Goal: Task Accomplishment & Management: Complete application form

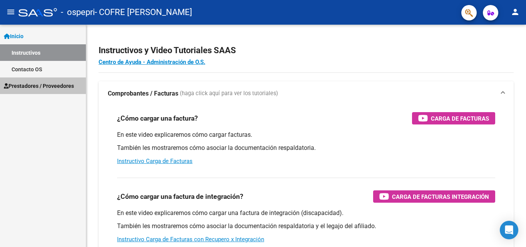
click at [54, 83] on span "Prestadores / Proveedores" at bounding box center [39, 86] width 70 height 8
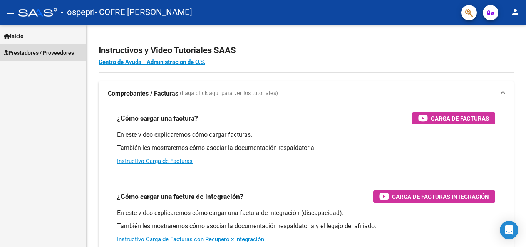
click at [62, 55] on span "Prestadores / Proveedores" at bounding box center [39, 53] width 70 height 8
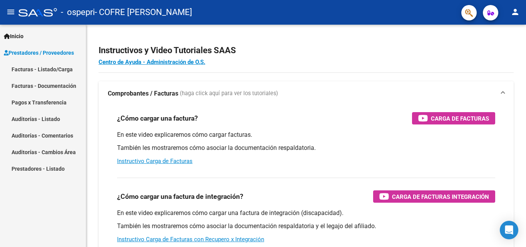
click at [57, 69] on link "Facturas - Listado/Carga" at bounding box center [43, 69] width 86 height 17
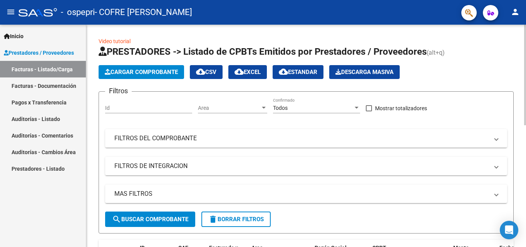
click at [144, 70] on span "Cargar Comprobante" at bounding box center [141, 72] width 73 height 7
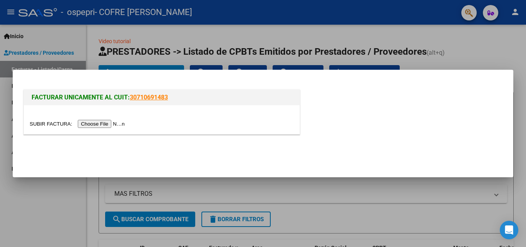
click at [112, 121] on input "file" at bounding box center [78, 124] width 97 height 8
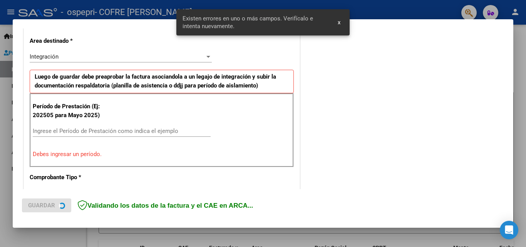
scroll to position [188, 0]
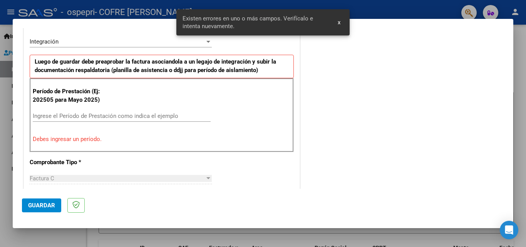
click at [182, 111] on div "Ingrese el Período de Prestación como indica el ejemplo" at bounding box center [122, 116] width 178 height 12
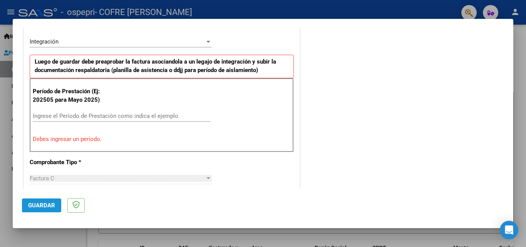
click at [42, 203] on span "Guardar" at bounding box center [41, 205] width 27 height 7
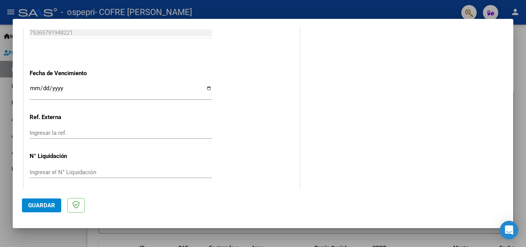
scroll to position [537, 0]
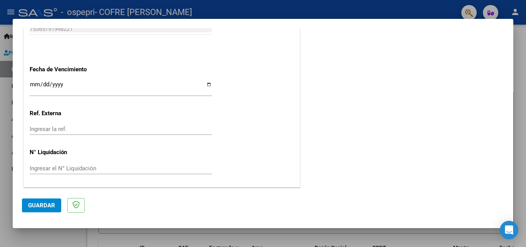
click at [111, 168] on input "Ingresar el N° Liquidación" at bounding box center [121, 168] width 182 height 7
click at [106, 129] on input "Ingresar la ref." at bounding box center [121, 129] width 182 height 7
click at [64, 84] on input "Ingresar la fecha" at bounding box center [121, 87] width 182 height 12
drag, startPoint x: 43, startPoint y: 82, endPoint x: 35, endPoint y: 82, distance: 7.7
click at [43, 82] on input "Ingresar la fecha" at bounding box center [121, 87] width 182 height 12
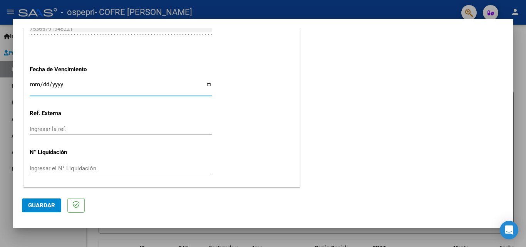
click at [30, 84] on input "Ingresar la fecha" at bounding box center [121, 87] width 182 height 12
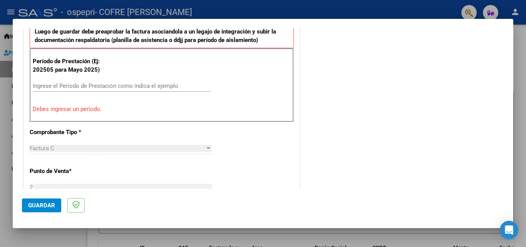
scroll to position [191, 0]
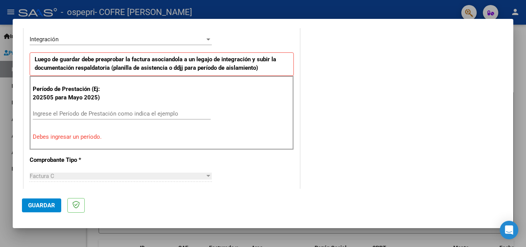
click at [71, 114] on input "Ingrese el Período de Prestación como indica el ejemplo" at bounding box center [122, 113] width 178 height 7
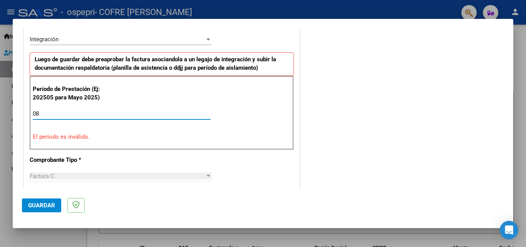
type input "0"
click at [78, 114] on input "2025" at bounding box center [122, 113] width 178 height 7
type input "2"
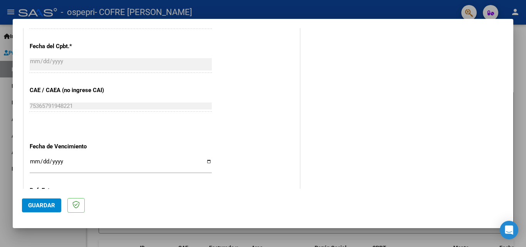
scroll to position [537, 0]
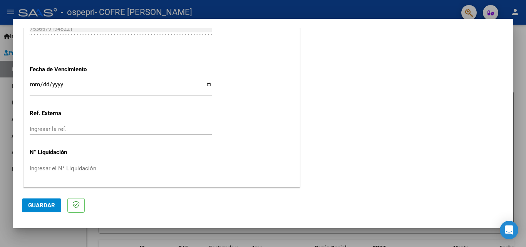
type input "082025"
click at [32, 206] on span "Guardar" at bounding box center [41, 205] width 27 height 7
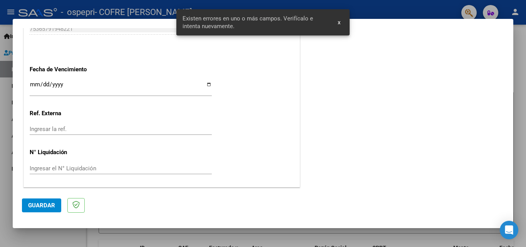
scroll to position [188, 0]
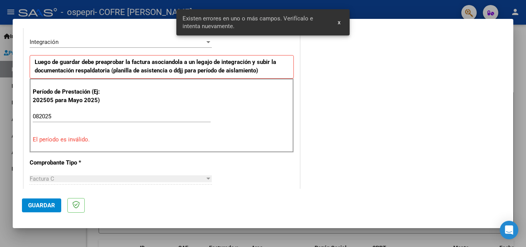
click at [90, 114] on input "082025" at bounding box center [122, 116] width 178 height 7
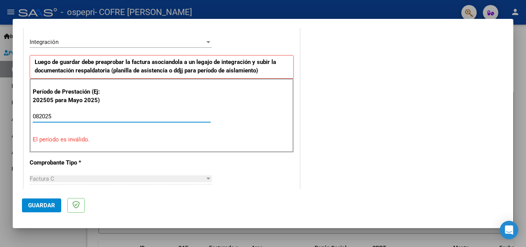
scroll to position [149, 0]
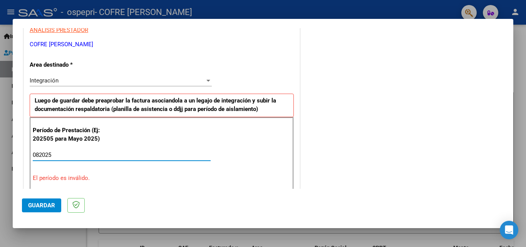
click at [205, 79] on div at bounding box center [208, 80] width 7 height 6
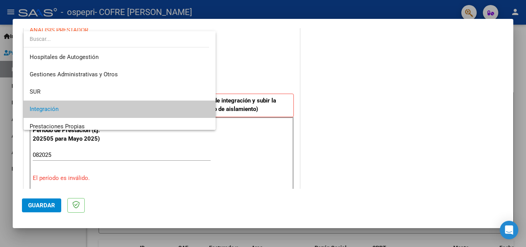
scroll to position [29, 0]
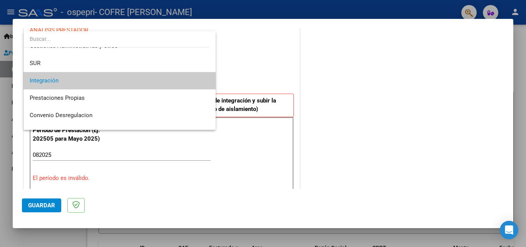
click at [159, 82] on span "Integración" at bounding box center [120, 80] width 180 height 17
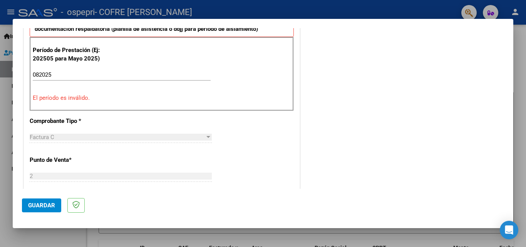
scroll to position [265, 0]
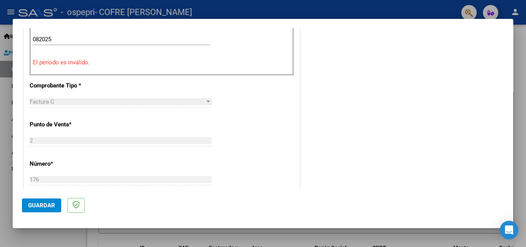
click at [113, 40] on input "082025" at bounding box center [122, 39] width 178 height 7
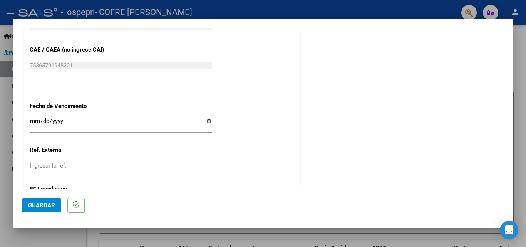
scroll to position [537, 0]
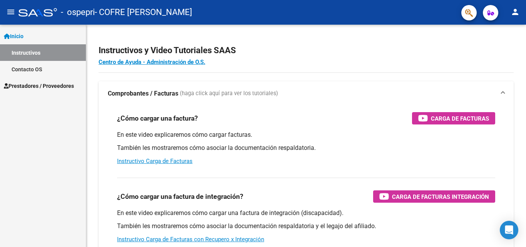
click at [50, 82] on span "Prestadores / Proveedores" at bounding box center [39, 86] width 70 height 8
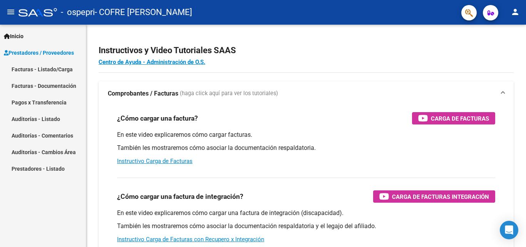
click at [69, 68] on link "Facturas - Listado/Carga" at bounding box center [43, 69] width 86 height 17
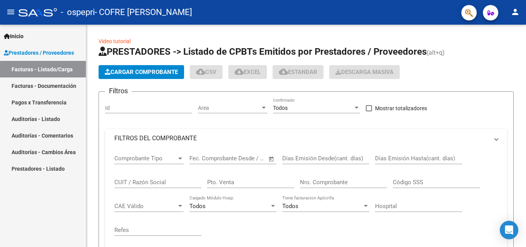
click at [71, 69] on link "Facturas - Listado/Carga" at bounding box center [43, 69] width 86 height 17
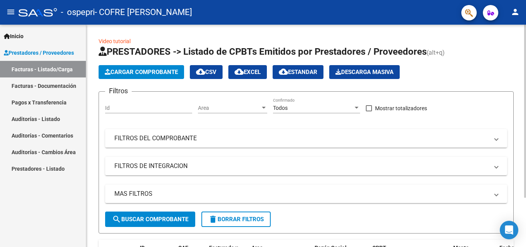
click at [134, 67] on button "Cargar Comprobante" at bounding box center [142, 72] width 86 height 14
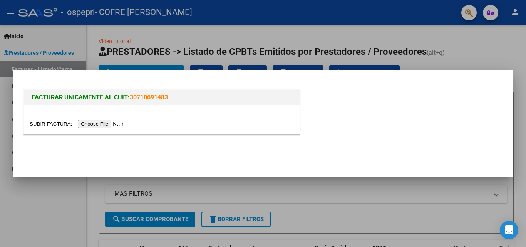
click at [114, 123] on input "file" at bounding box center [78, 124] width 97 height 8
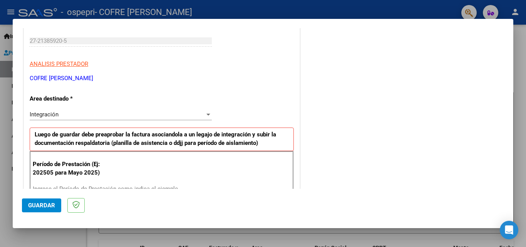
scroll to position [77, 0]
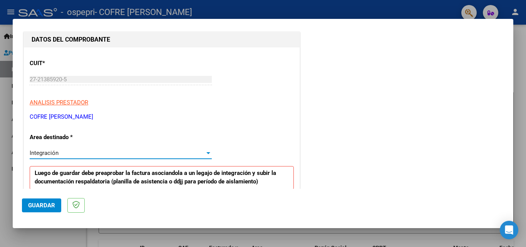
click at [59, 150] on div "Integración" at bounding box center [117, 152] width 175 height 7
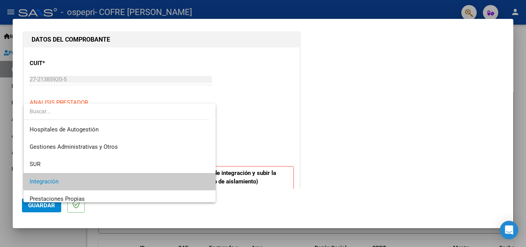
scroll to position [29, 0]
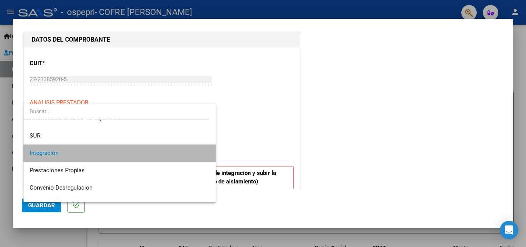
click at [129, 154] on span "Integración" at bounding box center [120, 152] width 180 height 17
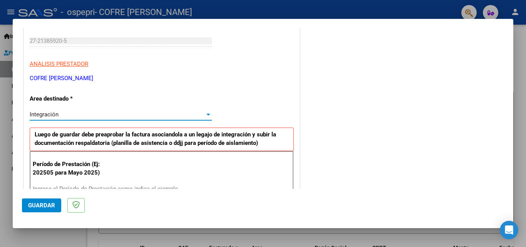
scroll to position [154, 0]
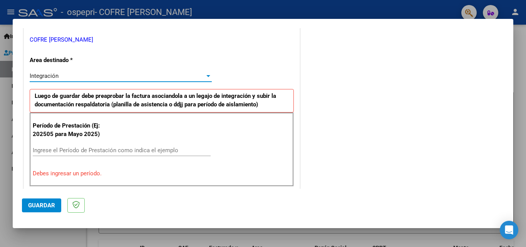
click at [118, 148] on input "Ingrese el Período de Prestación como indica el ejemplo" at bounding box center [122, 150] width 178 height 7
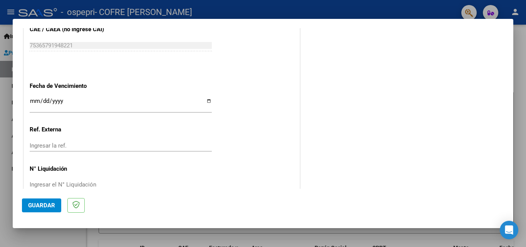
scroll to position [517, 0]
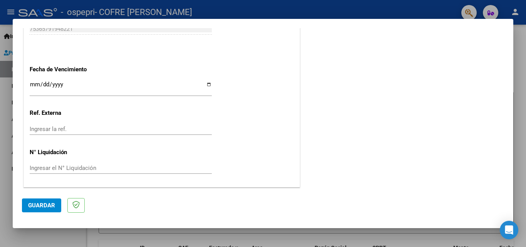
type input "202508"
click at [31, 205] on span "Guardar" at bounding box center [41, 205] width 27 height 7
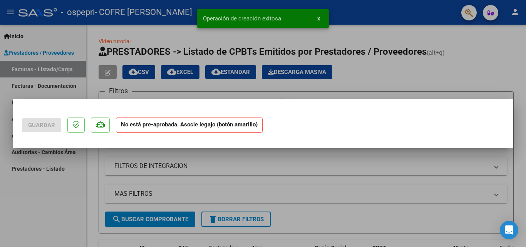
scroll to position [0, 0]
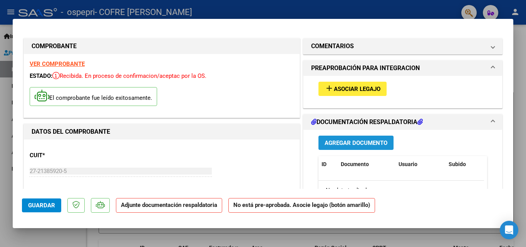
click at [366, 139] on span "Agregar Documento" at bounding box center [356, 142] width 63 height 7
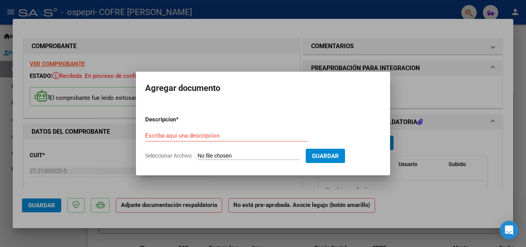
click at [243, 154] on input "Seleccionar Archivo" at bounding box center [249, 156] width 102 height 7
type input "C:\fakepath\santi1.jpeg"
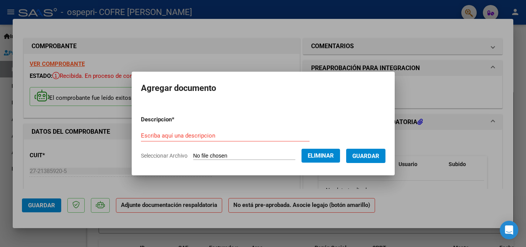
click at [379, 155] on span "Guardar" at bounding box center [365, 156] width 27 height 7
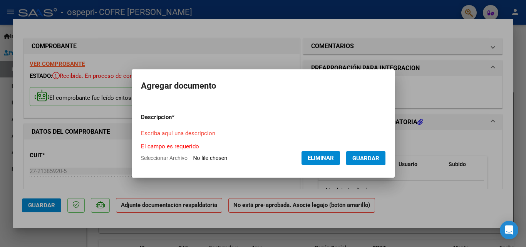
click at [230, 137] on div "Escriba aquí una descripcion" at bounding box center [225, 133] width 169 height 12
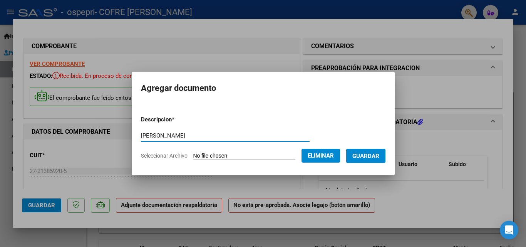
type input "[PERSON_NAME]"
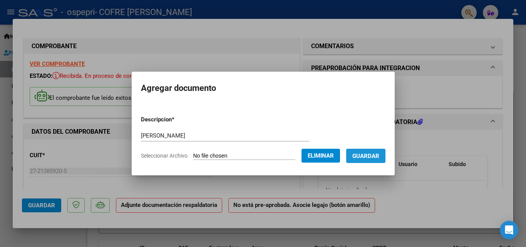
click at [374, 160] on button "Guardar" at bounding box center [365, 156] width 39 height 14
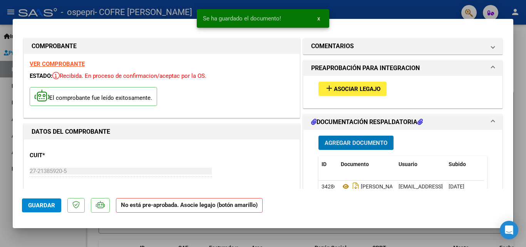
click at [361, 140] on span "Agregar Documento" at bounding box center [356, 142] width 63 height 7
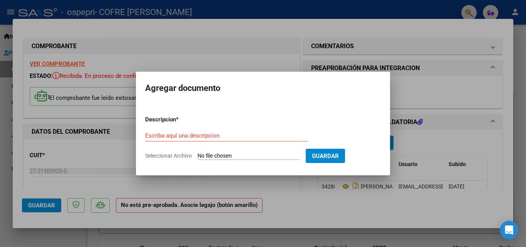
click at [251, 155] on input "Seleccionar Archivo" at bounding box center [249, 156] width 102 height 7
type input "C:\fakepath\santi 2.jpeg"
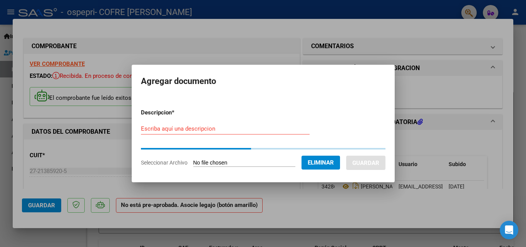
click at [223, 127] on input "Escriba aquí una descripcion" at bounding box center [225, 128] width 169 height 7
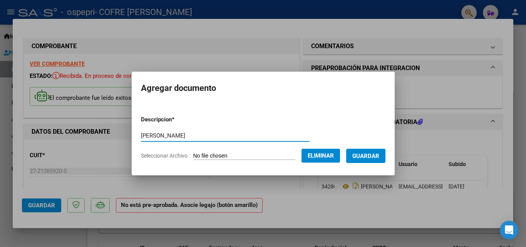
type input "[PERSON_NAME]"
click at [367, 158] on span "Guardar" at bounding box center [365, 156] width 27 height 7
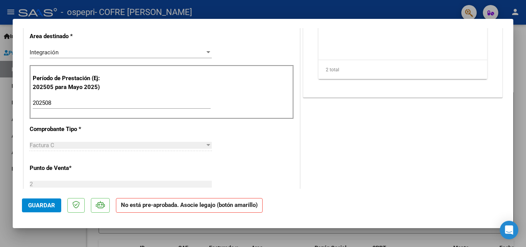
scroll to position [231, 0]
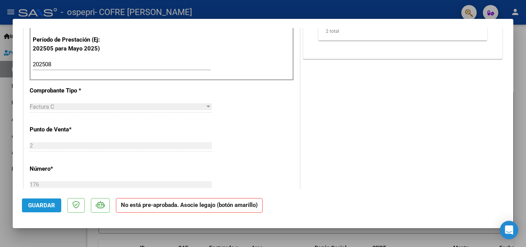
click at [47, 203] on span "Guardar" at bounding box center [41, 205] width 27 height 7
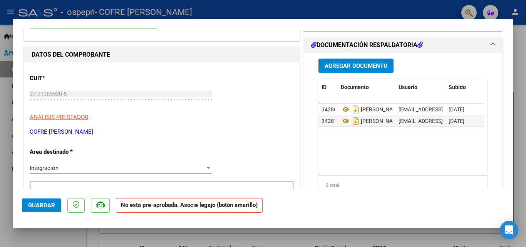
scroll to position [0, 0]
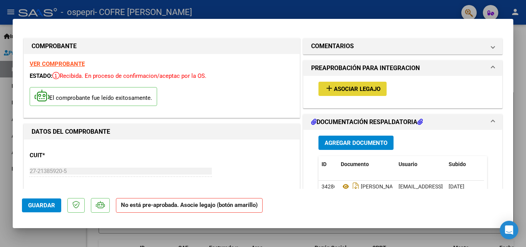
click at [350, 90] on span "Asociar Legajo" at bounding box center [357, 89] width 47 height 7
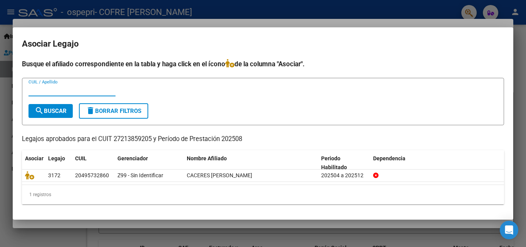
click at [55, 106] on button "search Buscar" at bounding box center [51, 111] width 44 height 14
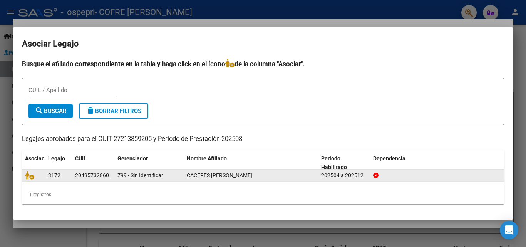
click at [211, 177] on span "CACERES [PERSON_NAME]" at bounding box center [219, 175] width 65 height 6
click at [211, 176] on span "CACERES [PERSON_NAME]" at bounding box center [219, 175] width 65 height 6
click at [65, 176] on div "3172" at bounding box center [58, 175] width 21 height 9
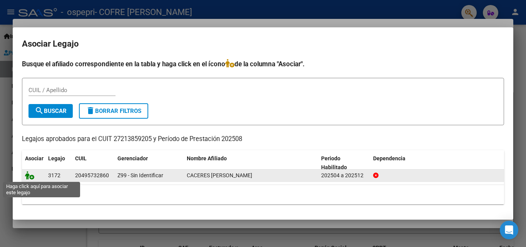
click at [30, 178] on icon at bounding box center [29, 175] width 9 height 8
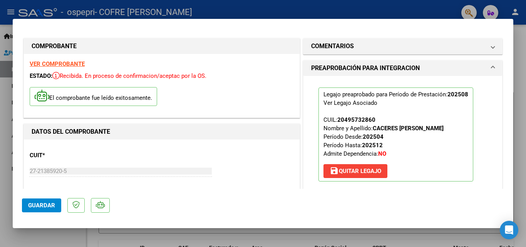
click at [356, 173] on span "save [PERSON_NAME]" at bounding box center [356, 171] width 52 height 7
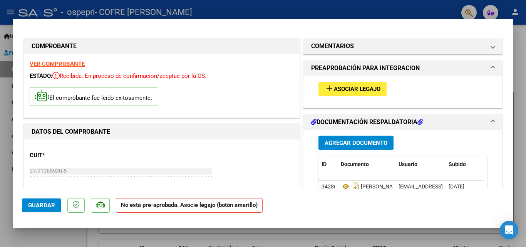
click at [40, 207] on span "Guardar" at bounding box center [41, 205] width 27 height 7
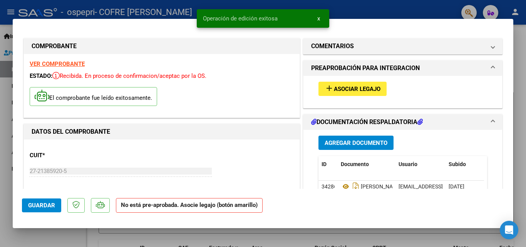
click at [248, 101] on div "El comprobante fue leído exitosamente." at bounding box center [162, 97] width 264 height 29
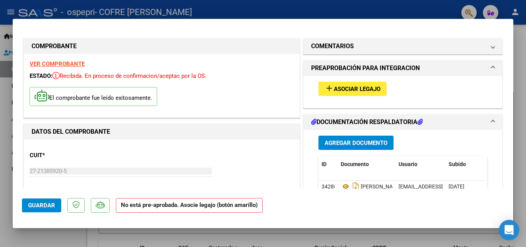
click at [512, 230] on icon "Open Intercom Messenger" at bounding box center [509, 230] width 9 height 10
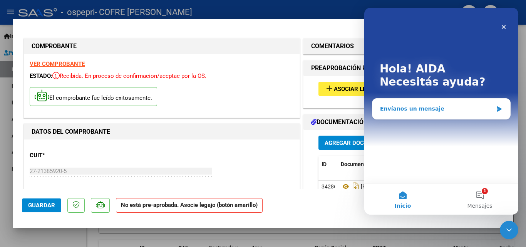
click at [437, 107] on div "Envíanos un mensaje" at bounding box center [436, 109] width 113 height 8
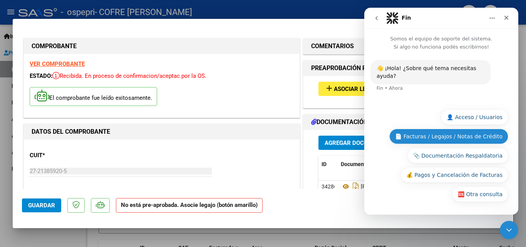
click at [431, 134] on button "📄 Facturas / Legajos / Notas de Crédito" at bounding box center [448, 136] width 119 height 15
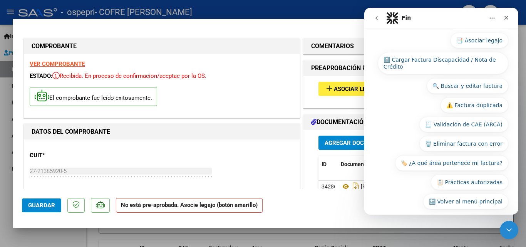
scroll to position [57, 0]
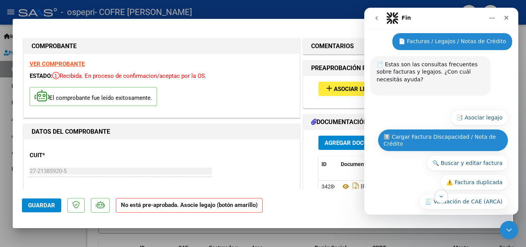
click at [476, 134] on button "⬆️ Cargar Factura Discapacidad / Nota de Crédito" at bounding box center [443, 140] width 131 height 22
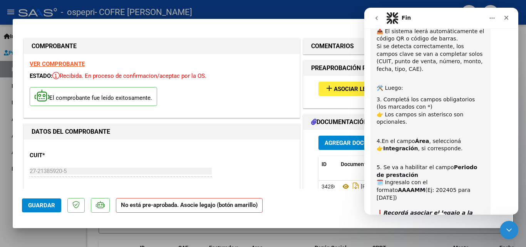
scroll to position [414, 0]
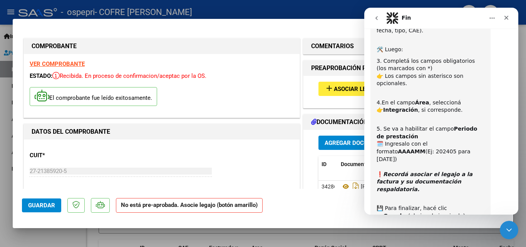
click at [481, 238] on button "⏭️ Continuar" at bounding box center [485, 245] width 46 height 15
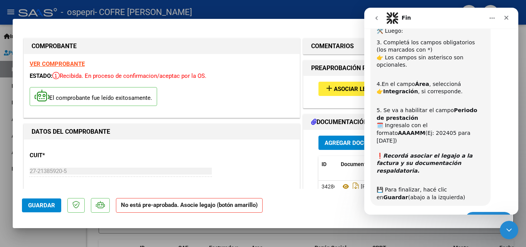
scroll to position [498, 0]
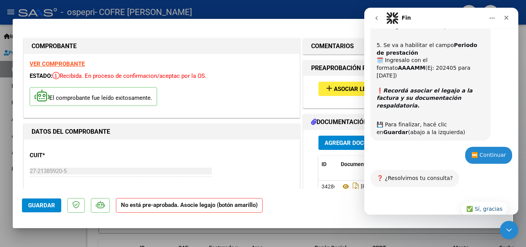
click at [456, 240] on button "🔙 Volver al menú principal" at bounding box center [465, 247] width 85 height 15
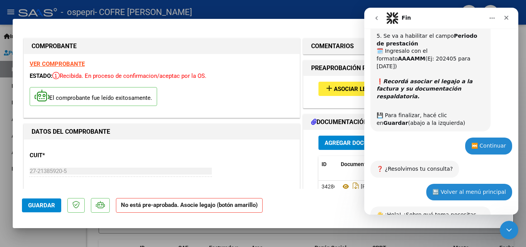
scroll to position [582, 0]
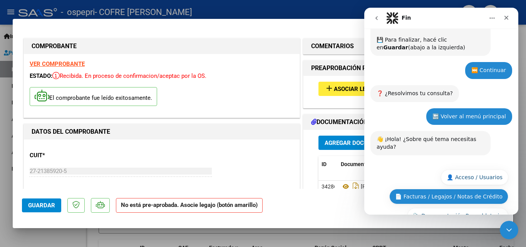
click at [456, 189] on button "📄 Facturas / Legajos / Notas de Crédito" at bounding box center [448, 196] width 119 height 15
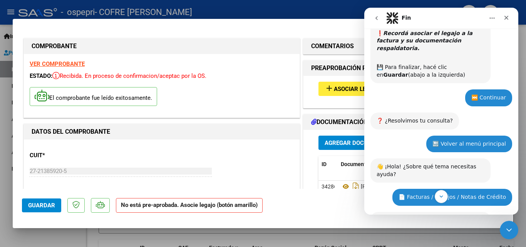
scroll to position [735, 0]
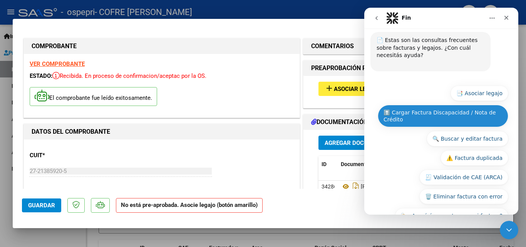
click at [414, 105] on button "⬆️ Cargar Factura Discapacidad / Nota de Crédito" at bounding box center [443, 116] width 131 height 22
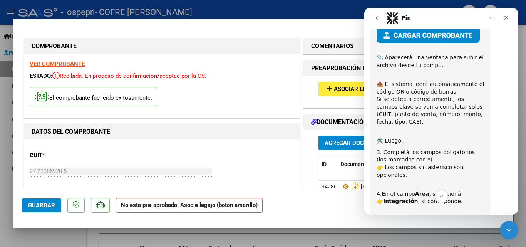
scroll to position [1014, 0]
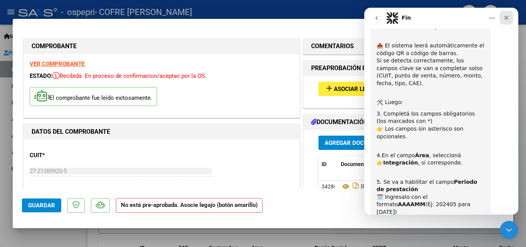
click at [509, 17] on icon "Cerrar" at bounding box center [506, 18] width 6 height 6
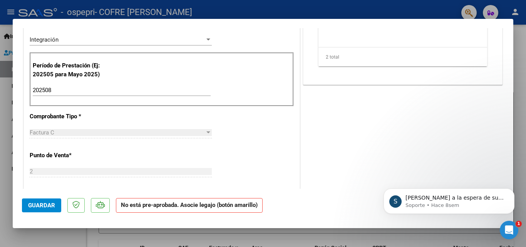
scroll to position [200, 0]
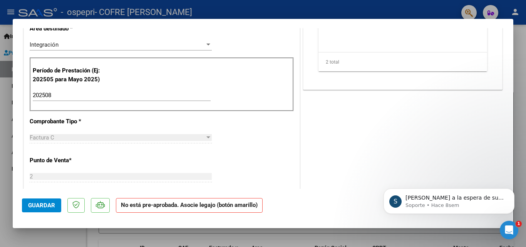
click at [17, 11] on div at bounding box center [263, 123] width 526 height 247
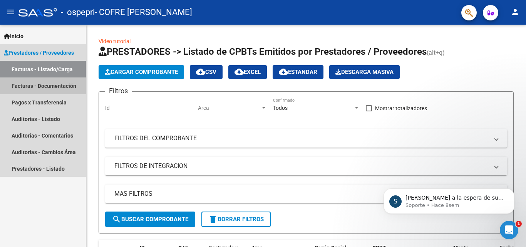
click at [54, 86] on link "Facturas - Documentación" at bounding box center [43, 85] width 86 height 17
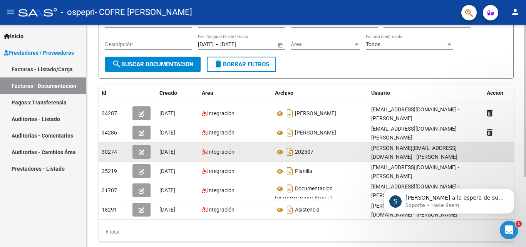
scroll to position [101, 0]
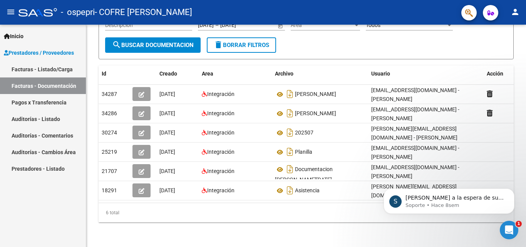
click at [54, 70] on link "Facturas - Listado/Carga" at bounding box center [43, 69] width 86 height 17
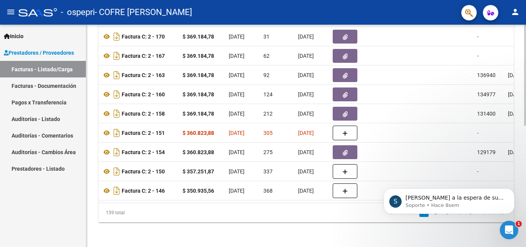
scroll to position [0, 255]
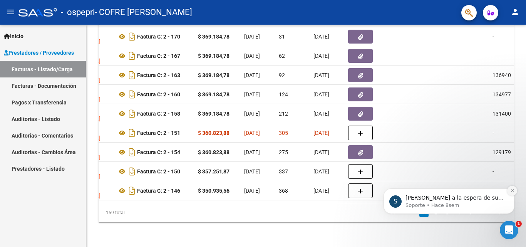
click at [512, 192] on icon "Dismiss notification" at bounding box center [512, 190] width 4 height 4
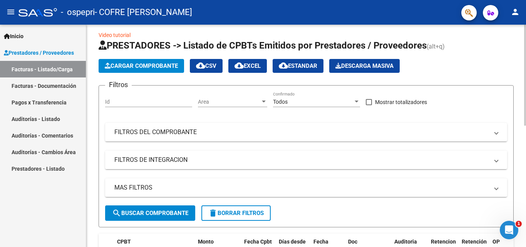
scroll to position [0, 0]
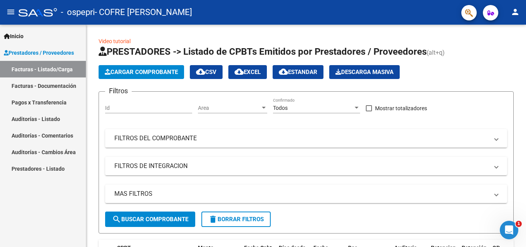
click at [26, 50] on span "Prestadores / Proveedores" at bounding box center [39, 53] width 70 height 8
